Goal: Navigation & Orientation: Find specific page/section

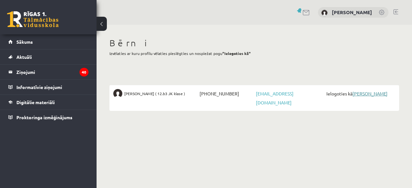
click at [364, 92] on link "[PERSON_NAME]" at bounding box center [369, 94] width 35 height 6
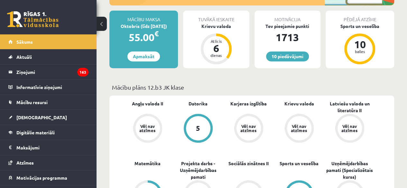
scroll to position [161, 0]
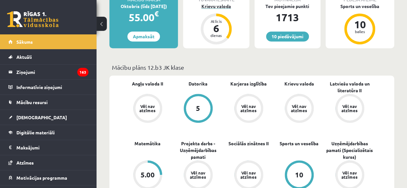
click at [216, 21] on div "Atlicis" at bounding box center [216, 21] width 19 height 4
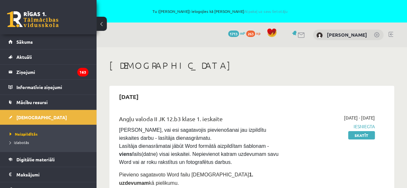
click at [391, 34] on link at bounding box center [390, 34] width 5 height 5
